Goal: Find specific page/section: Find specific page/section

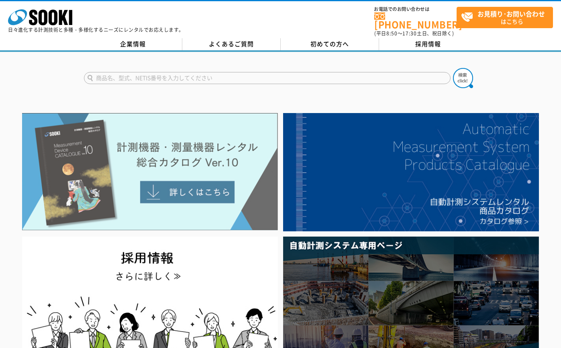
click at [188, 188] on img at bounding box center [150, 171] width 256 height 117
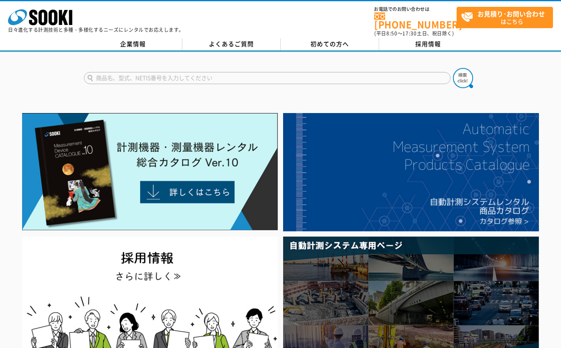
click at [130, 72] on input "text" at bounding box center [267, 78] width 367 height 12
type input "商品名、型式、NETIS番号を入力してください"
click at [184, 73] on input "text" at bounding box center [267, 78] width 367 height 12
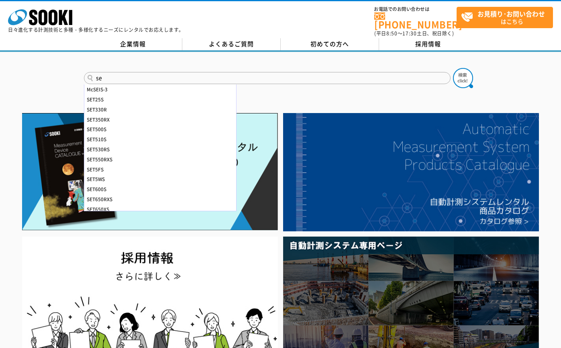
type input "s"
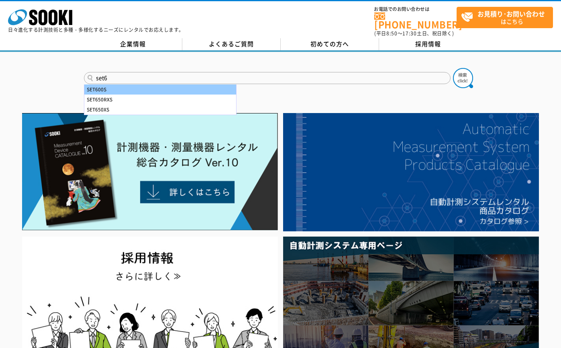
click at [151, 84] on div "SET600S" at bounding box center [160, 89] width 152 height 10
type input "SET600S"
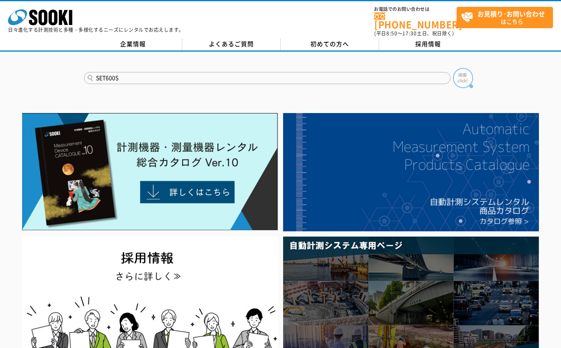
click at [467, 73] on img at bounding box center [463, 78] width 20 height 20
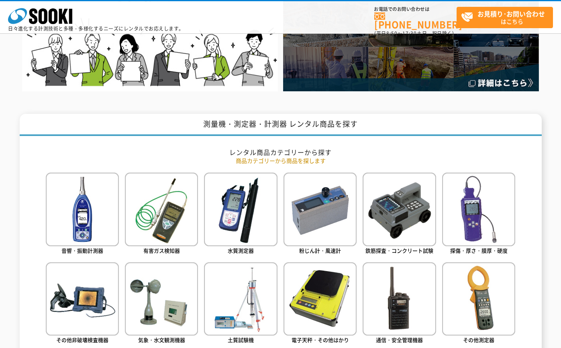
scroll to position [362, 0]
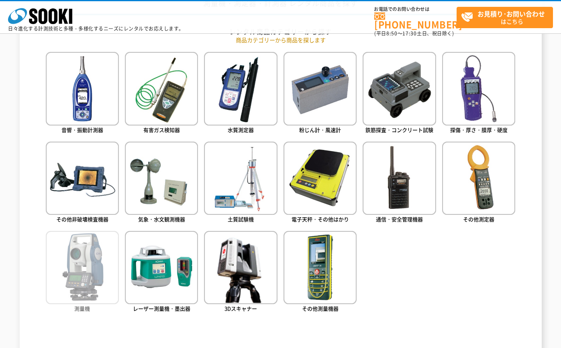
click at [86, 260] on img at bounding box center [82, 267] width 73 height 73
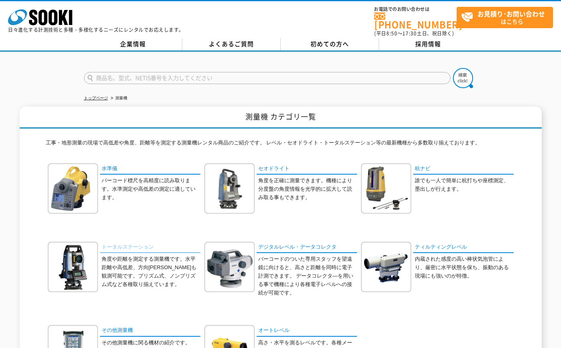
click at [132, 244] on link "トータルステーション" at bounding box center [150, 248] width 100 height 12
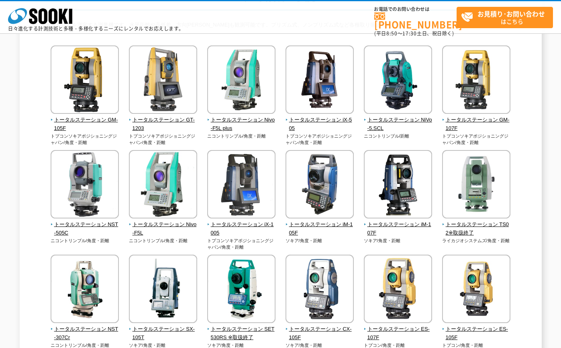
scroll to position [161, 0]
